Goal: Task Accomplishment & Management: Use online tool/utility

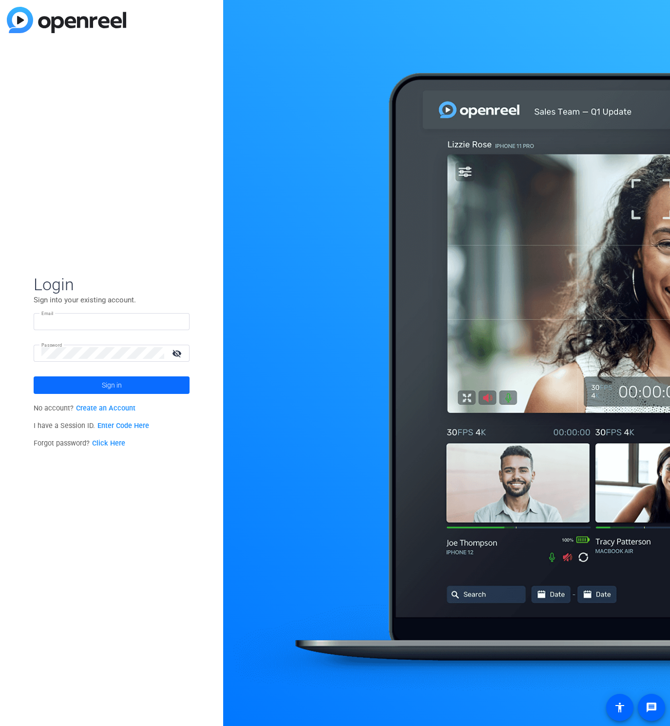
type input "insel.iskra.culla@ph.verizon.com"
click at [118, 386] on span "Sign in" at bounding box center [112, 385] width 20 height 24
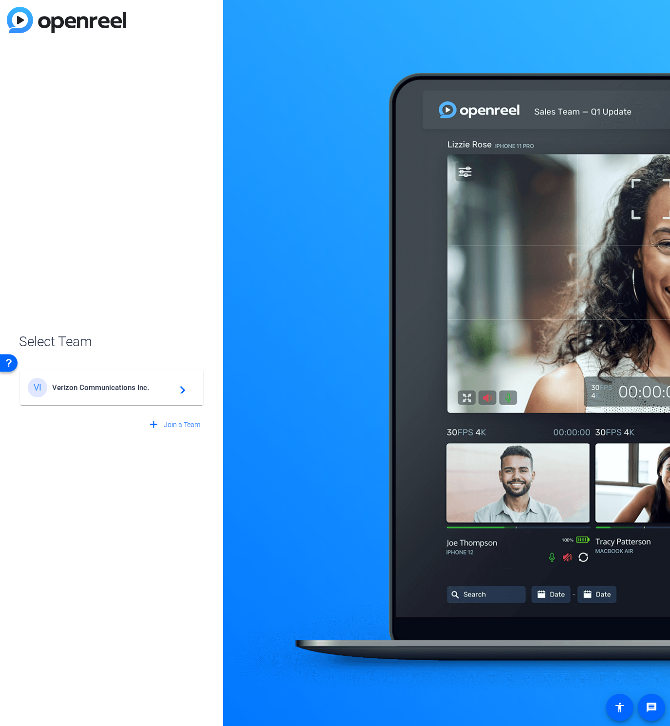
click at [98, 388] on span "Verizon Communications Inc." at bounding box center [113, 387] width 122 height 9
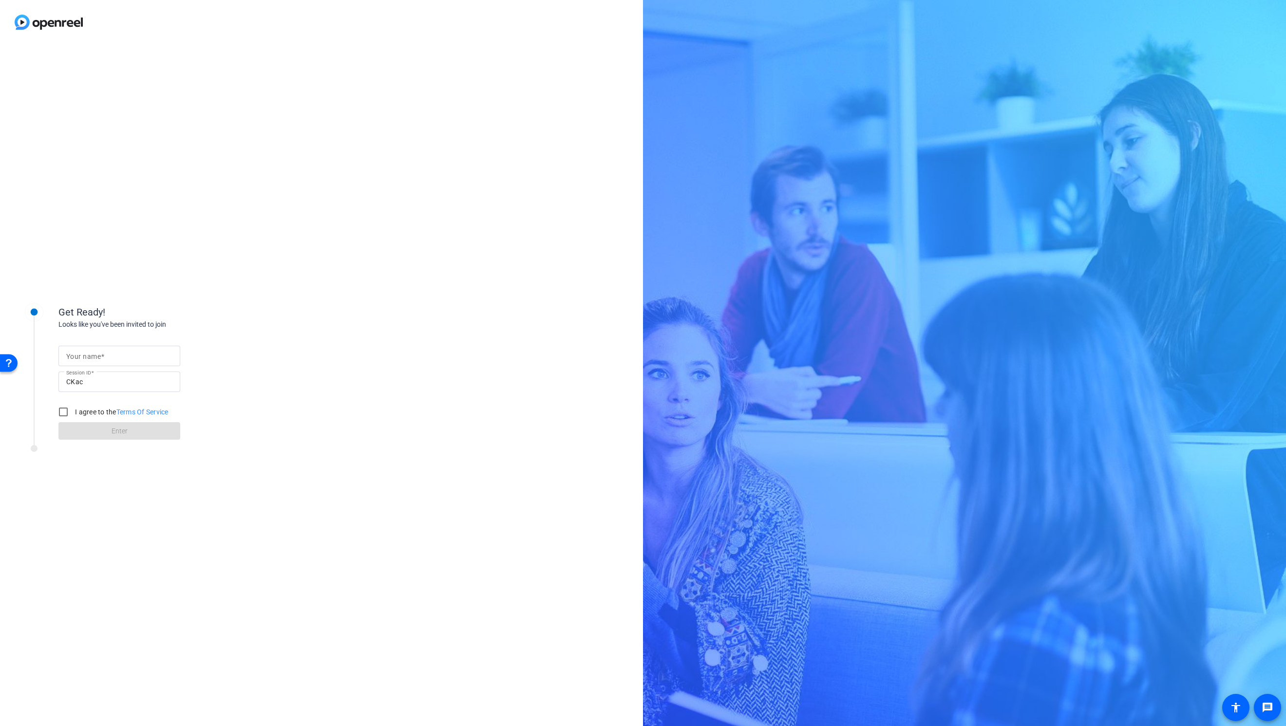
click at [124, 361] on input "Your name" at bounding box center [119, 356] width 106 height 12
type input "Insel"
click at [68, 416] on input "I agree to the Terms Of Service" at bounding box center [63, 411] width 19 height 19
checkbox input "true"
click at [84, 430] on span at bounding box center [119, 430] width 122 height 23
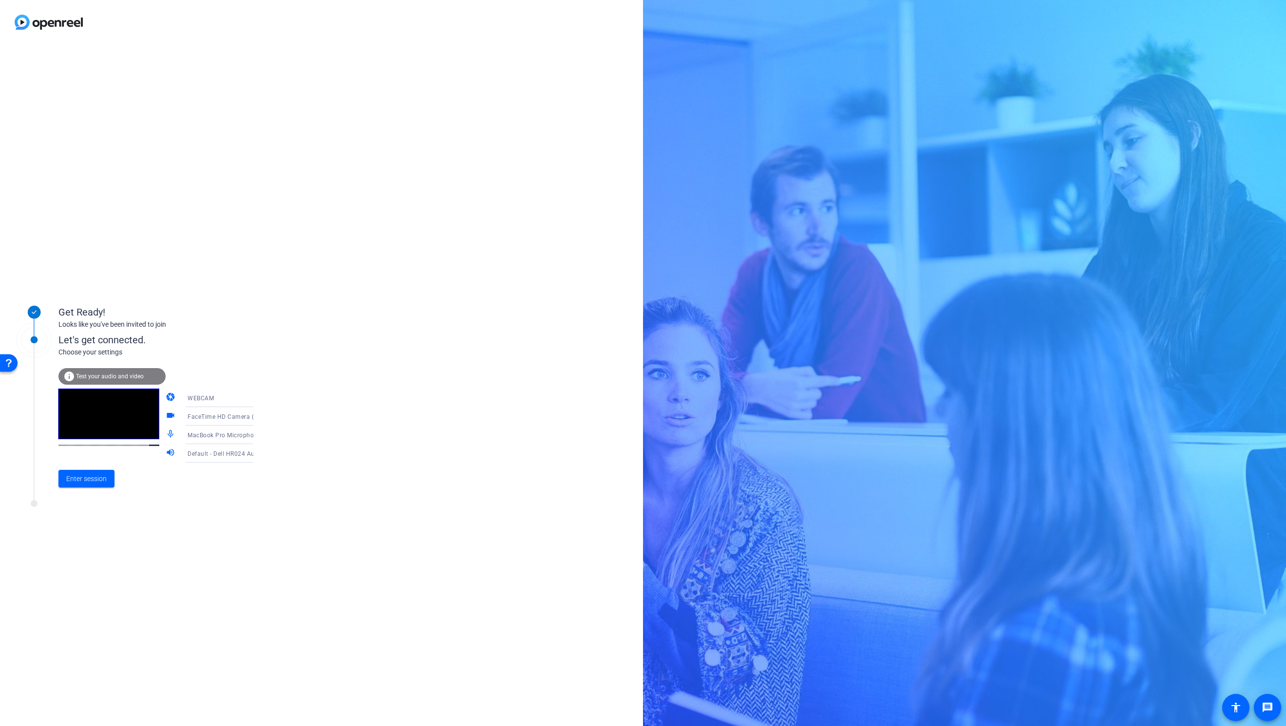
click at [257, 399] on icon at bounding box center [263, 398] width 12 height 12
click at [246, 399] on div at bounding box center [643, 363] width 1286 height 726
click at [257, 437] on icon at bounding box center [263, 435] width 12 height 12
click at [210, 563] on span "Dell HR024 Audio Receiver (413c:a527)" at bounding box center [212, 562] width 76 height 23
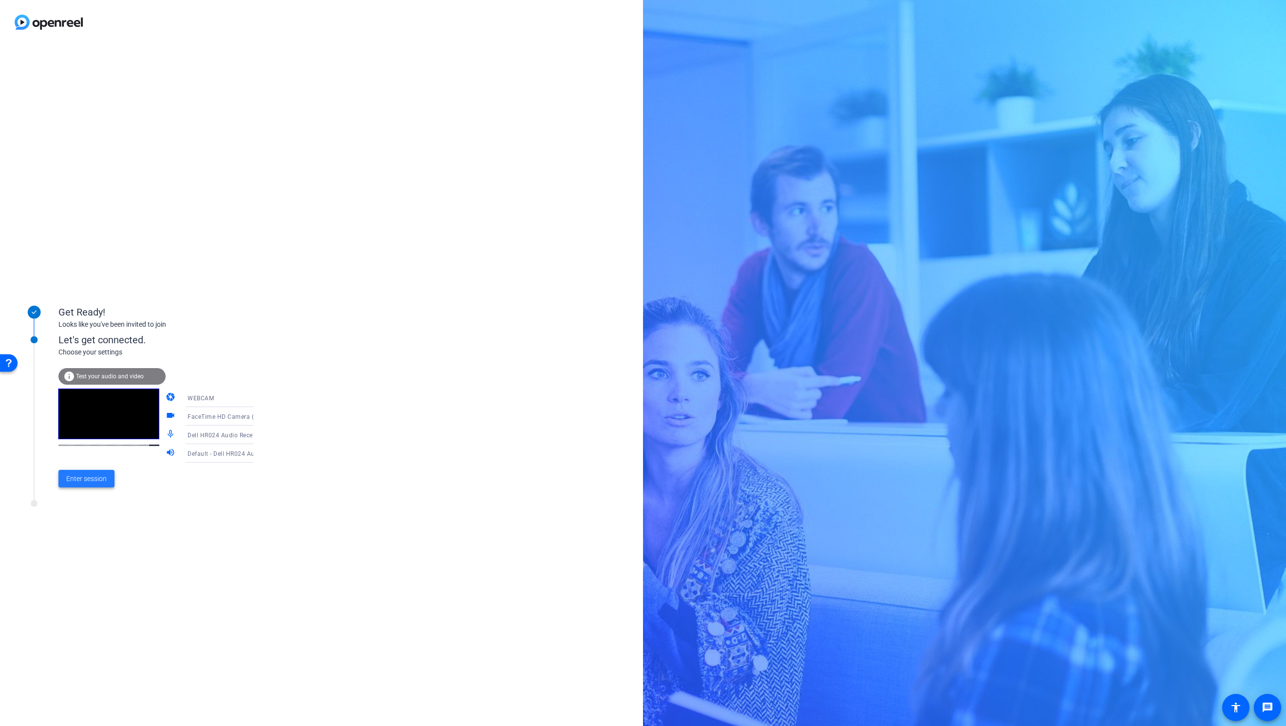
click at [92, 481] on span "Enter session" at bounding box center [86, 479] width 40 height 10
